Goal: Transaction & Acquisition: Purchase product/service

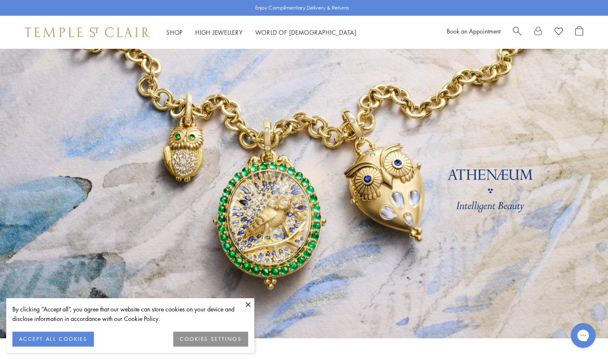
click at [248, 302] on button at bounding box center [248, 304] width 12 height 12
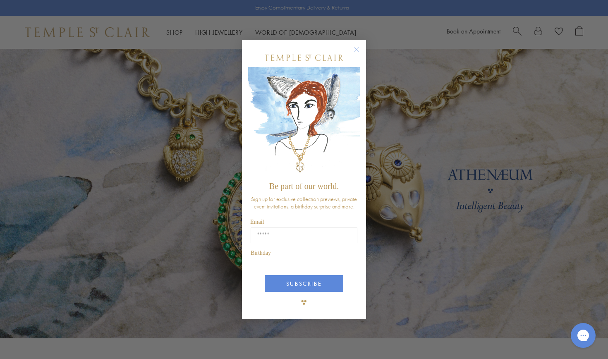
scroll to position [5, 0]
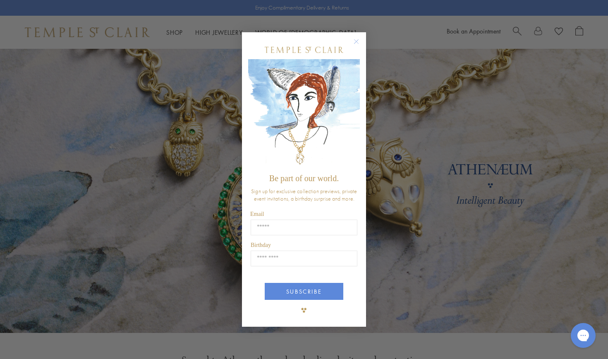
click at [358, 40] on circle "Close dialog" at bounding box center [357, 42] width 10 height 10
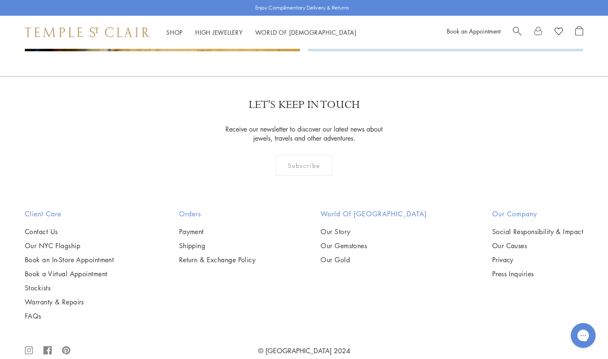
scroll to position [2275, 0]
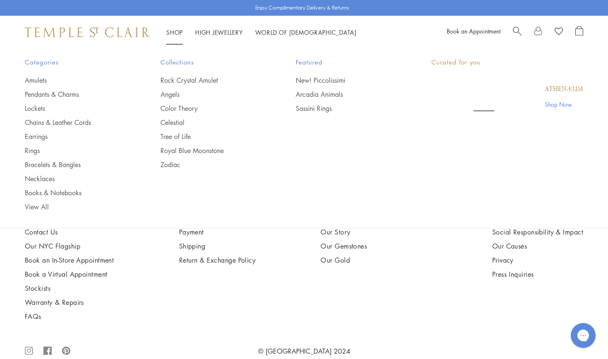
click at [175, 32] on link "Shop Shop" at bounding box center [174, 32] width 17 height 8
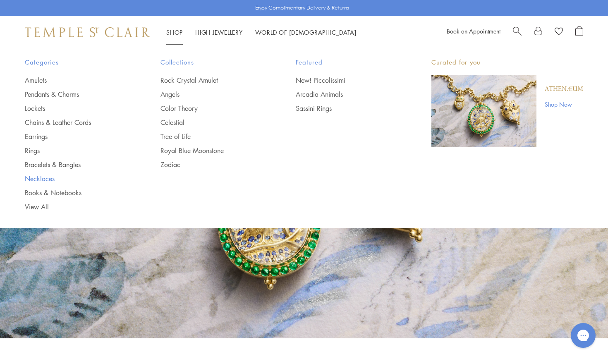
click at [46, 177] on link "Necklaces" at bounding box center [76, 178] width 103 height 9
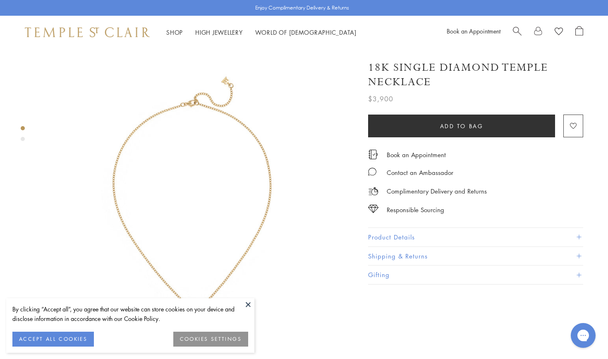
scroll to position [0, 0]
click at [382, 235] on button "Product Details" at bounding box center [475, 237] width 215 height 19
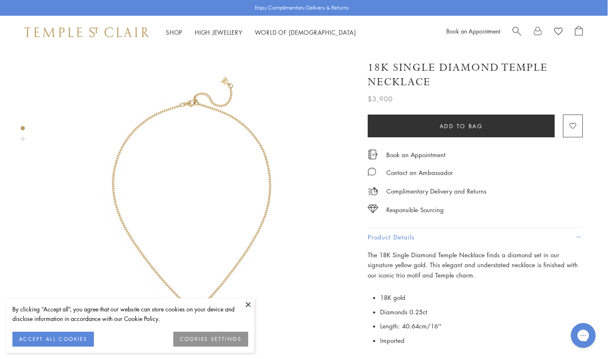
click at [515, 29] on span "Search" at bounding box center [516, 30] width 9 height 9
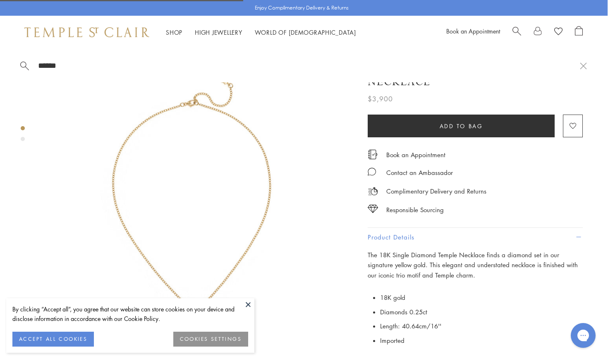
type input "*******"
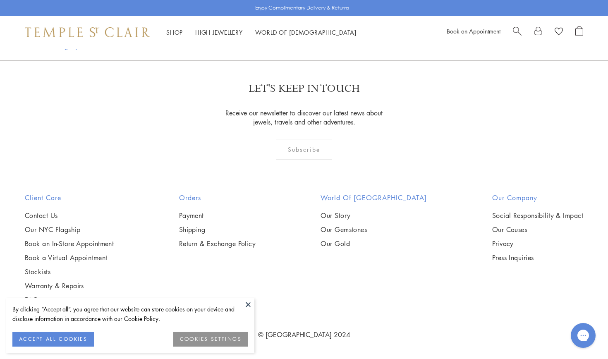
scroll to position [1521, 0]
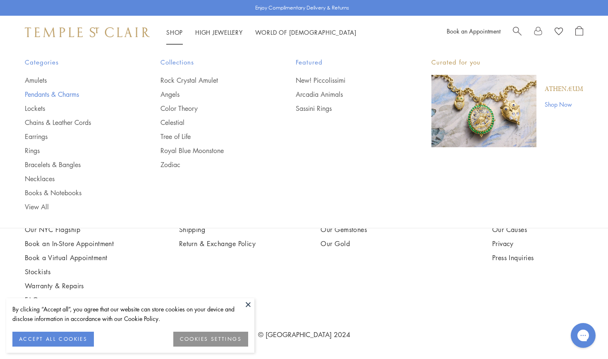
click at [41, 92] on link "Pendants & Charms" at bounding box center [76, 94] width 103 height 9
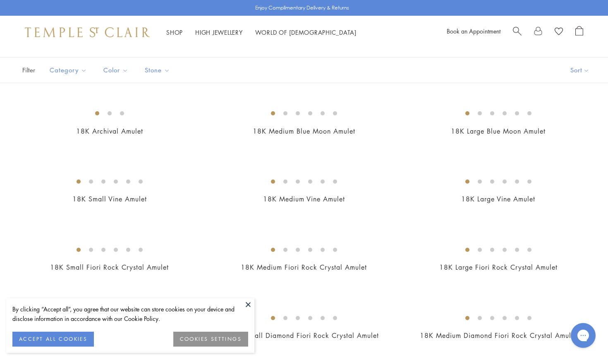
click at [248, 303] on button at bounding box center [248, 304] width 12 height 12
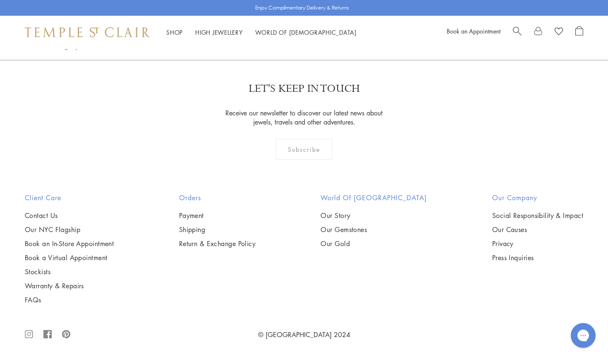
scroll to position [1781, 0]
click at [0, 0] on img at bounding box center [0, 0] width 0 height 0
